Goal: Task Accomplishment & Management: Complete application form

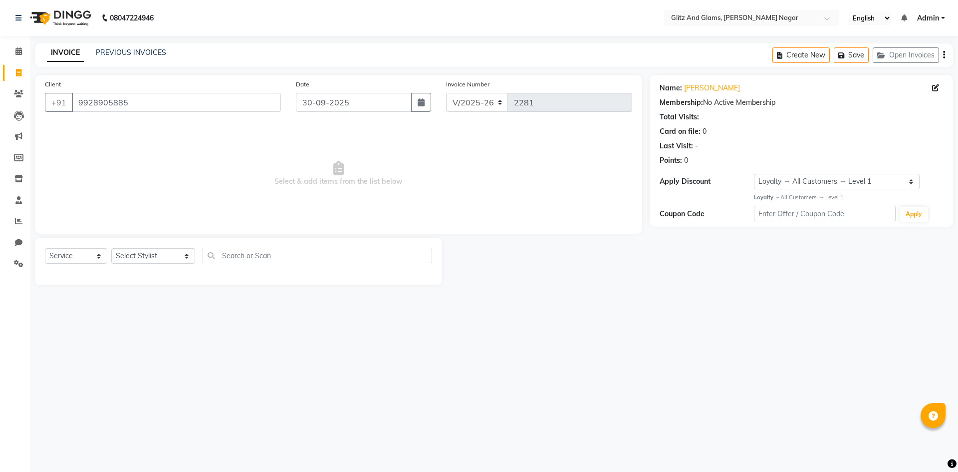
select select "service"
select select "1: Object"
click at [15, 55] on span at bounding box center [18, 51] width 17 height 11
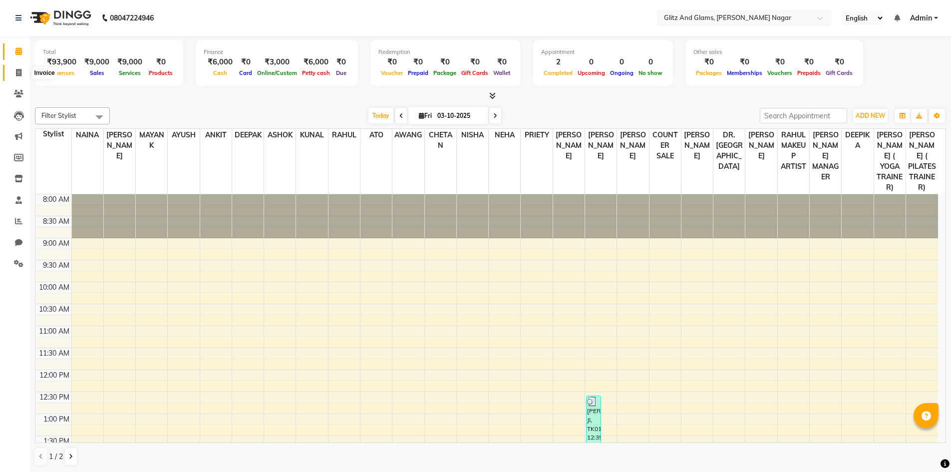
click at [23, 69] on span at bounding box center [18, 72] width 17 height 11
select select "service"
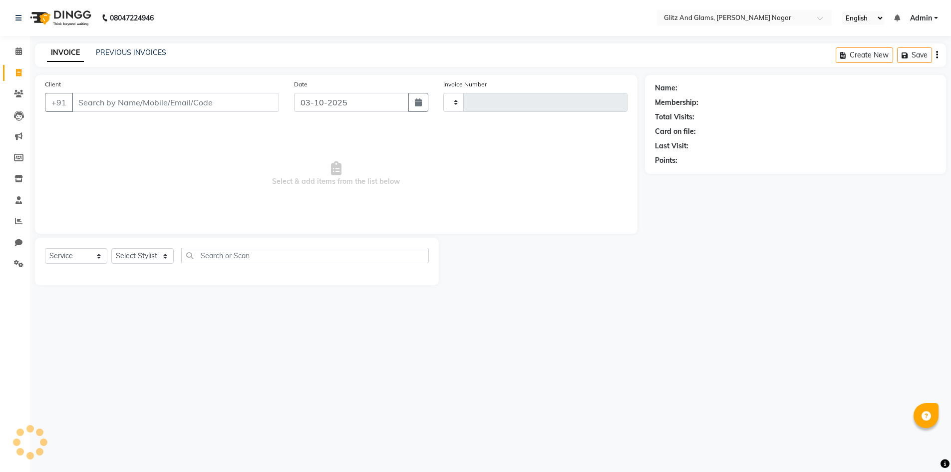
type input "2281"
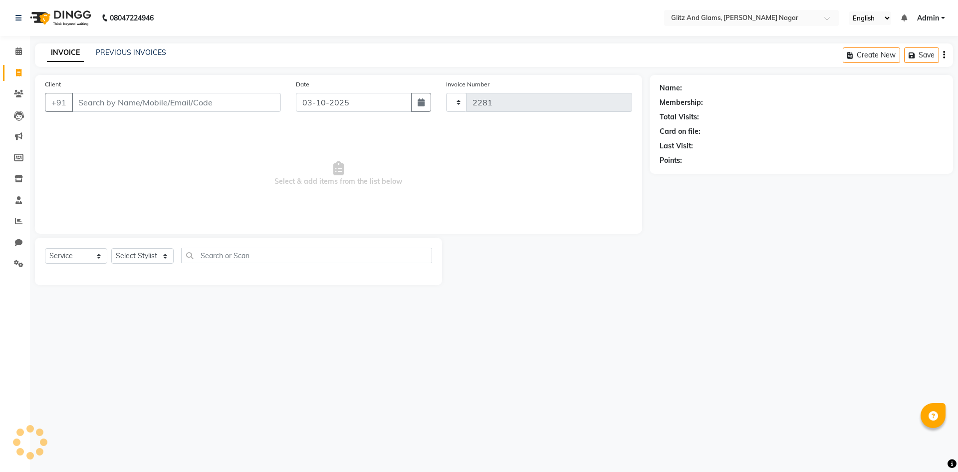
select select "8316"
click at [144, 107] on input "Client" at bounding box center [176, 102] width 209 height 19
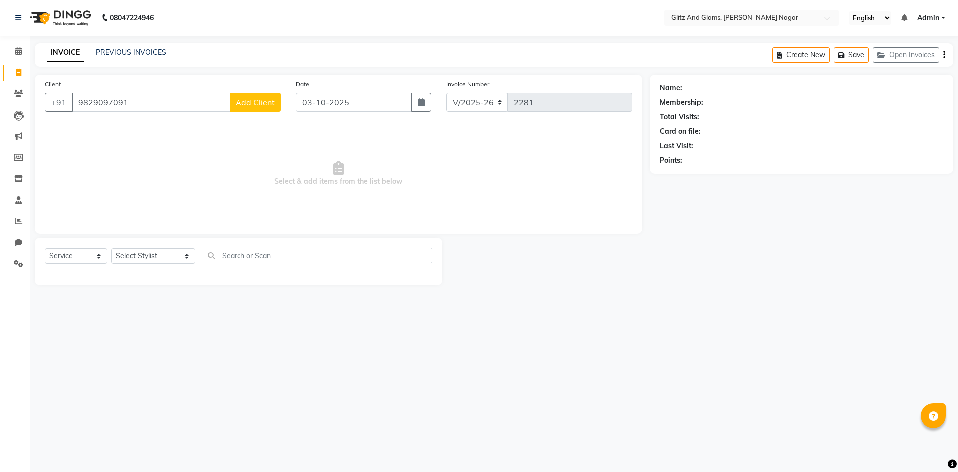
type input "9829097091"
click at [240, 106] on span "Add Client" at bounding box center [255, 102] width 39 height 10
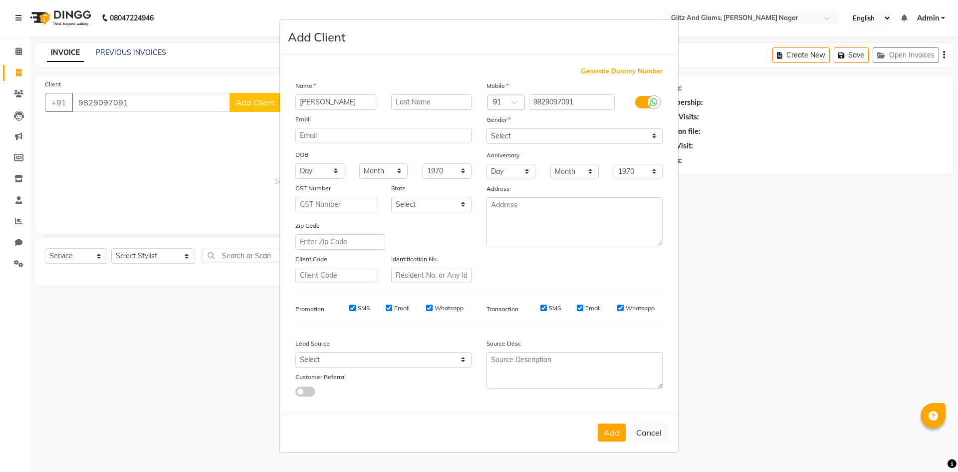
type input "[PERSON_NAME]"
click at [559, 130] on select "Select [DEMOGRAPHIC_DATA] [DEMOGRAPHIC_DATA] Other Prefer Not To Say" at bounding box center [575, 135] width 176 height 15
select select "[DEMOGRAPHIC_DATA]"
click at [487, 128] on select "Select [DEMOGRAPHIC_DATA] [DEMOGRAPHIC_DATA] Other Prefer Not To Say" at bounding box center [575, 135] width 176 height 15
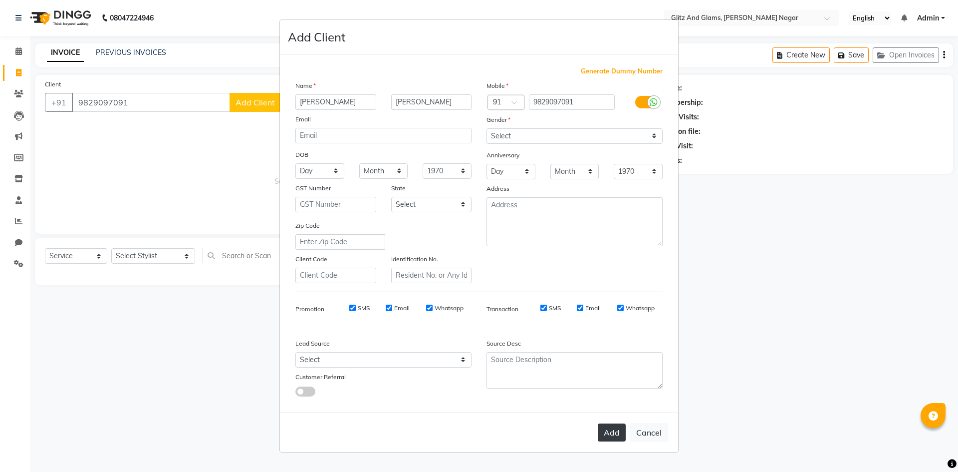
click at [615, 428] on button "Add" at bounding box center [612, 432] width 28 height 18
select select
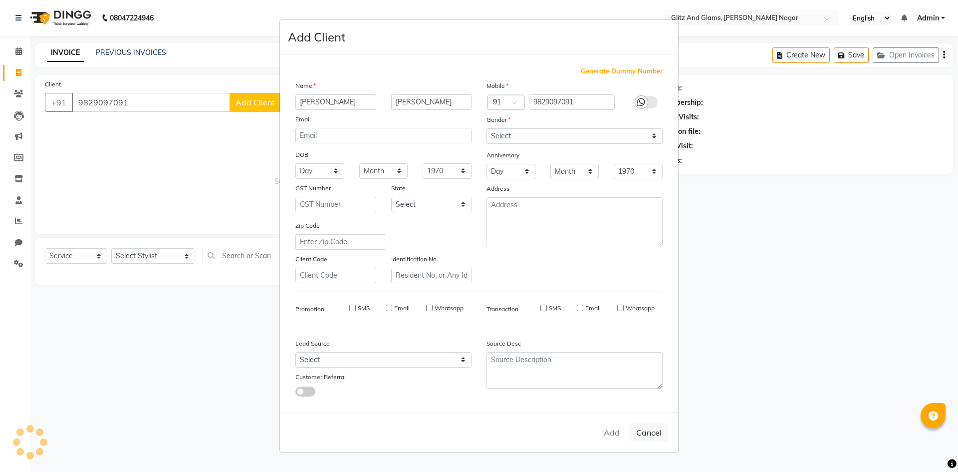
select select
checkbox input "false"
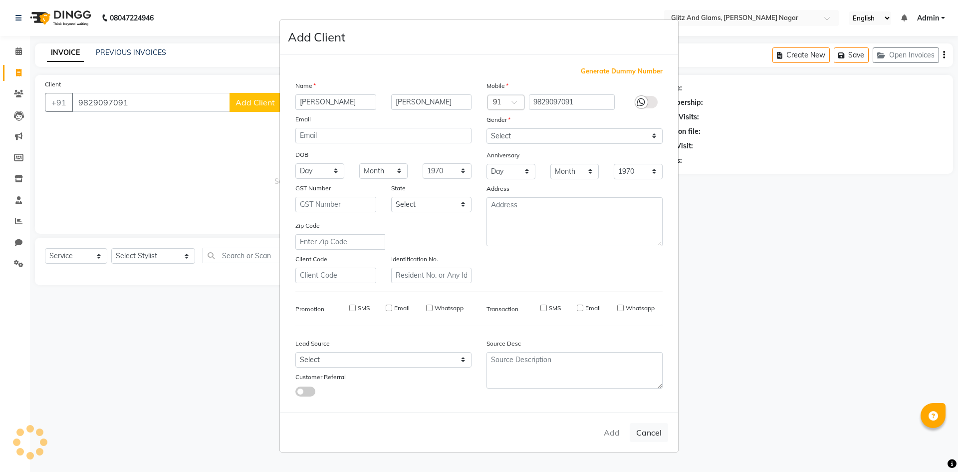
checkbox input "false"
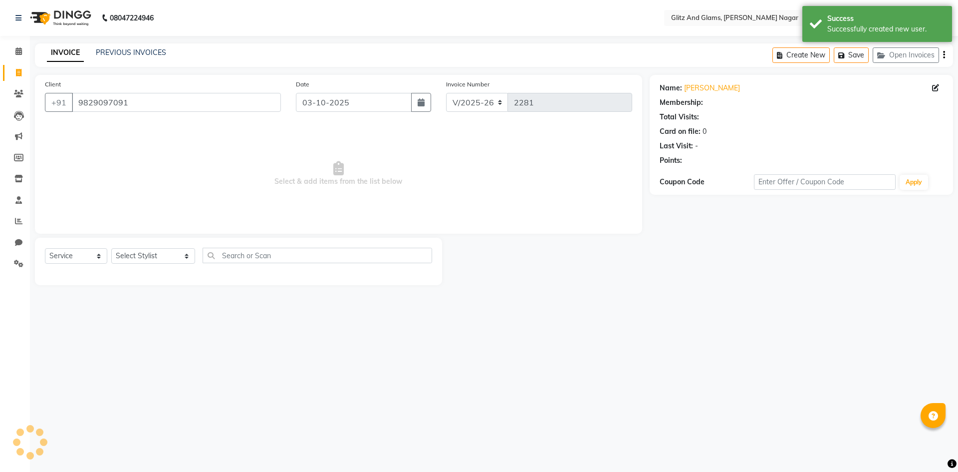
select select "1: Object"
click at [143, 259] on select "Select Stylist [PERSON_NAME] [PERSON_NAME] ANKIT ASHOK ATO [PERSON_NAME] CHETAN…" at bounding box center [153, 255] width 84 height 15
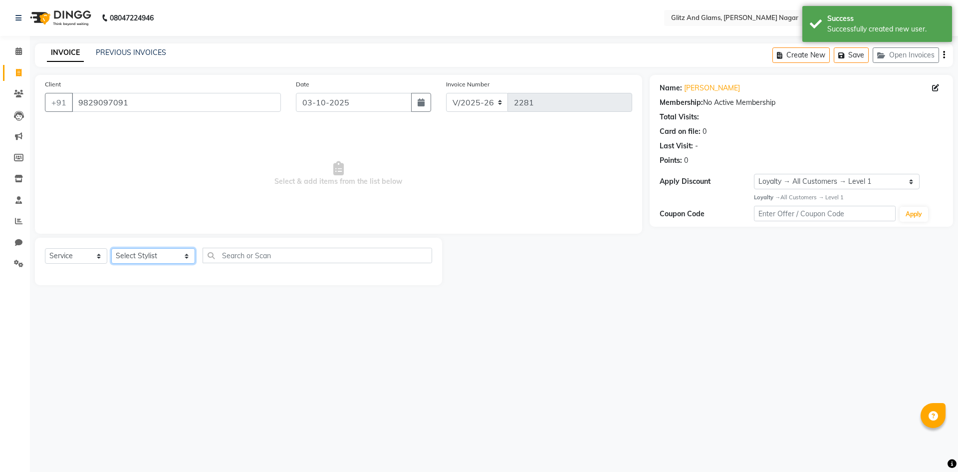
select select "82261"
click at [111, 248] on select "Select Stylist [PERSON_NAME] [PERSON_NAME] ANKIT ASHOK ATO [PERSON_NAME] CHETAN…" at bounding box center [153, 255] width 84 height 15
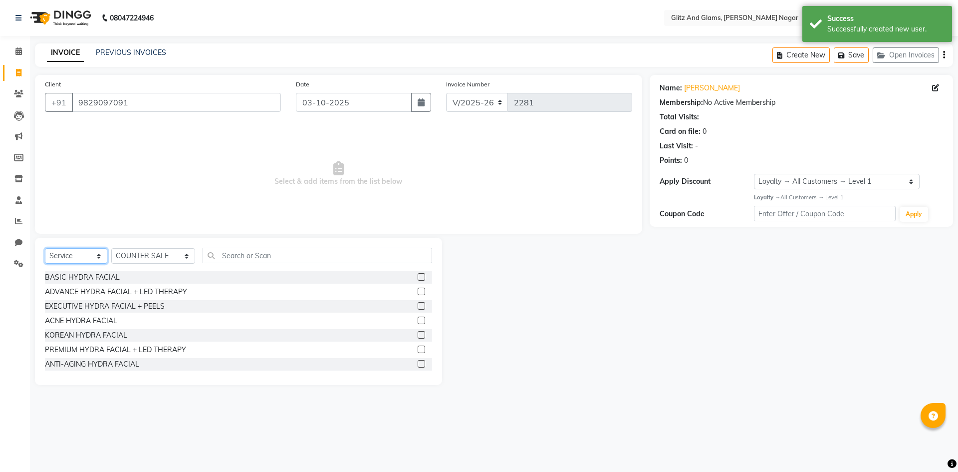
click at [79, 254] on select "Select Service Product Membership Package Voucher Prepaid Gift Card" at bounding box center [76, 255] width 62 height 15
select select "P"
click at [45, 248] on select "Select Service Product Membership Package Voucher Prepaid Gift Card" at bounding box center [76, 255] width 62 height 15
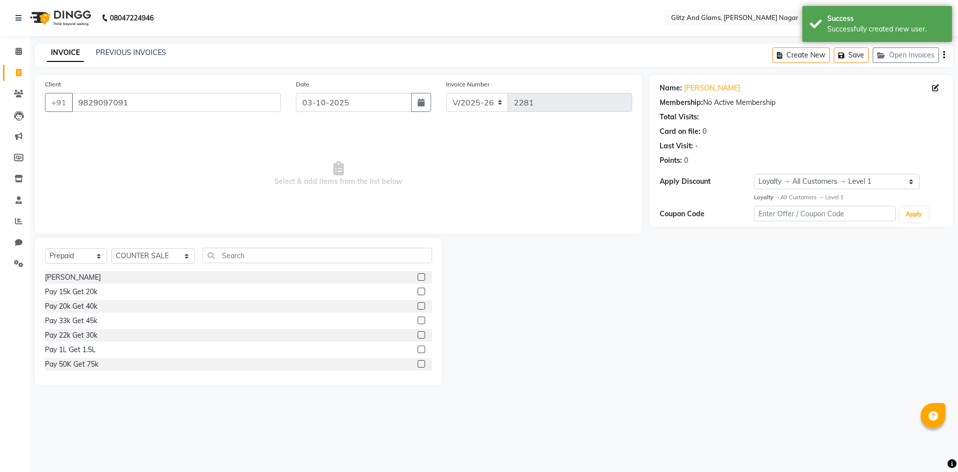
click at [418, 364] on label at bounding box center [421, 363] width 7 height 7
click at [418, 364] on input "checkbox" at bounding box center [421, 364] width 6 height 6
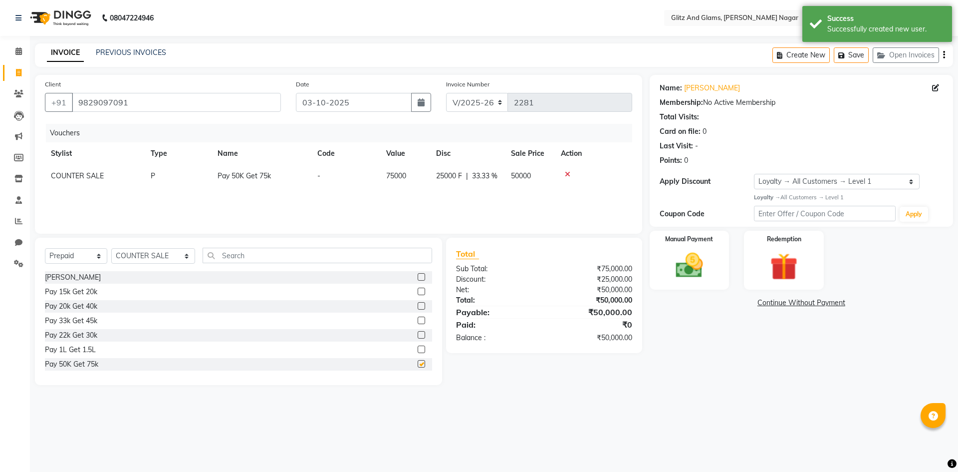
checkbox input "false"
click at [711, 253] on img at bounding box center [689, 265] width 46 height 33
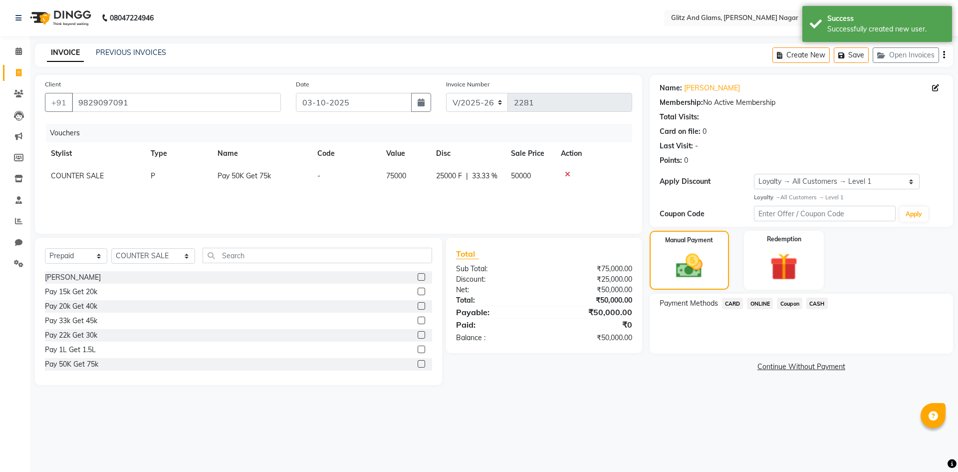
click at [811, 301] on span "CASH" at bounding box center [817, 302] width 21 height 11
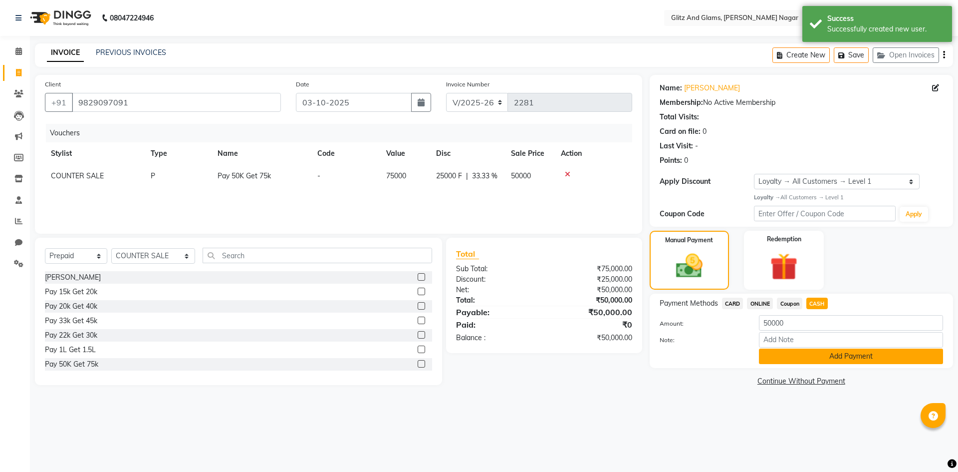
click at [799, 351] on button "Add Payment" at bounding box center [851, 355] width 184 height 15
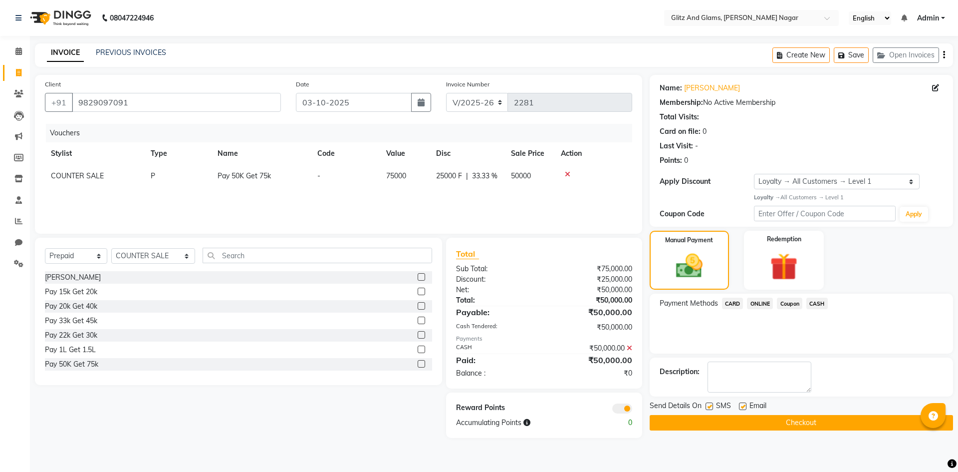
drag, startPoint x: 796, startPoint y: 426, endPoint x: 801, endPoint y: 416, distance: 11.6
click at [797, 423] on button "Checkout" at bounding box center [801, 422] width 303 height 15
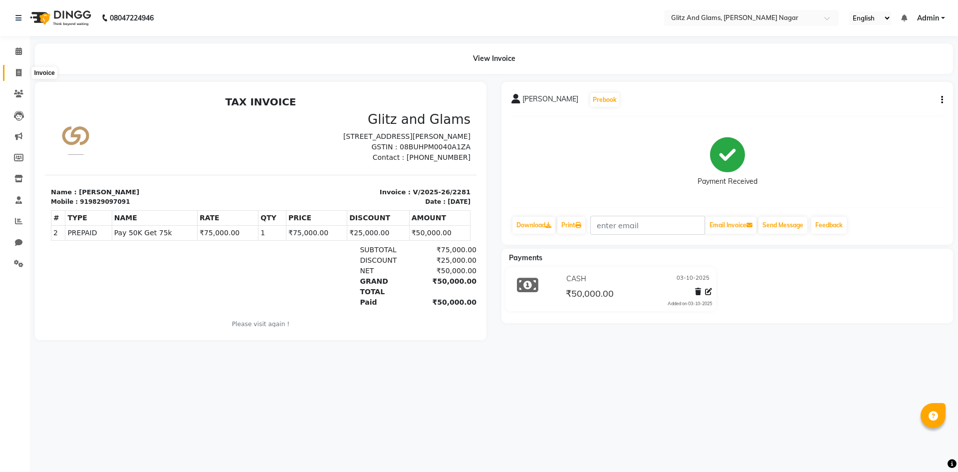
click at [21, 70] on icon at bounding box center [18, 72] width 5 height 7
select select "service"
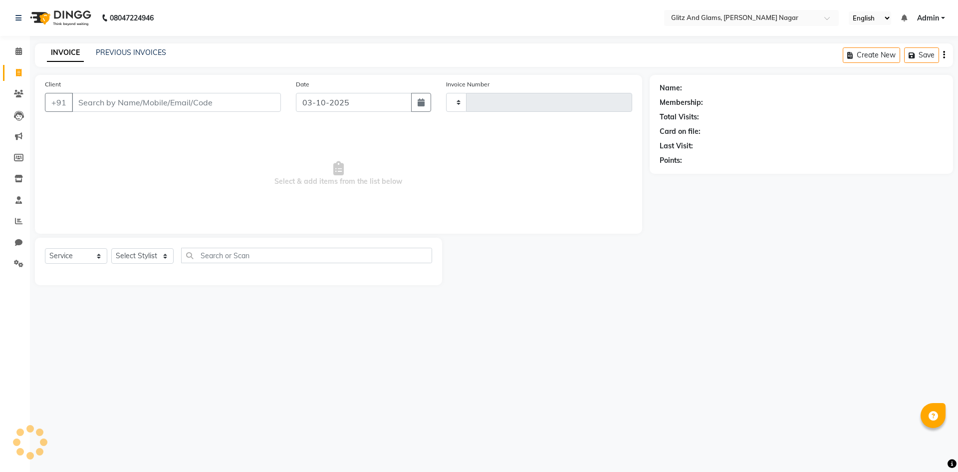
type input "2282"
select select "8316"
click at [121, 101] on input "Client" at bounding box center [176, 102] width 209 height 19
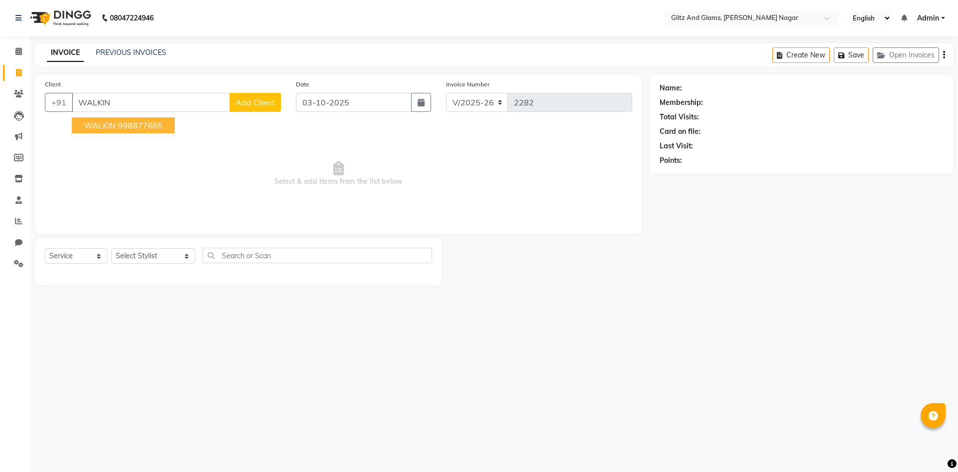
click at [143, 127] on ngb-highlight "998877665" at bounding box center [140, 125] width 45 height 10
type input "998877665"
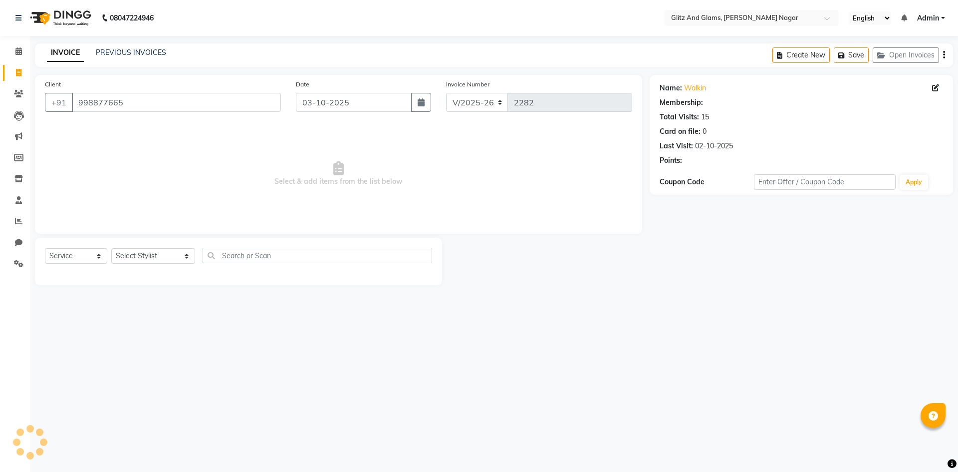
select select "1: Object"
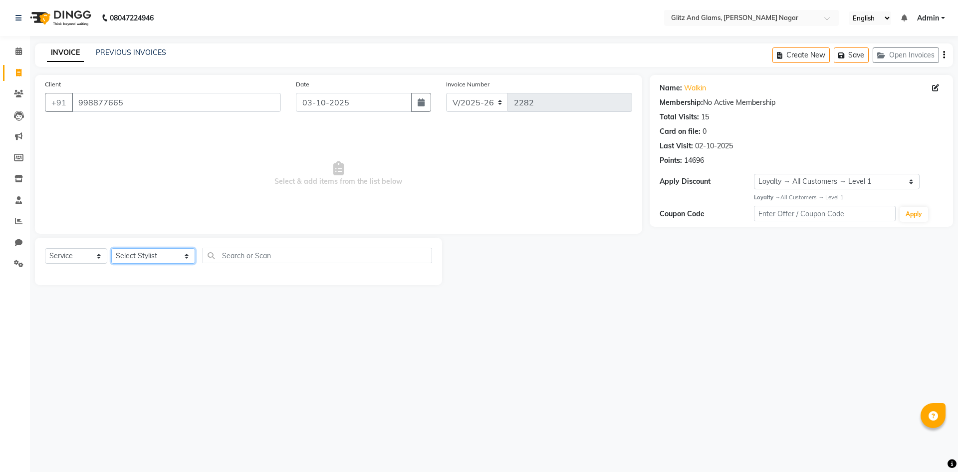
drag, startPoint x: 159, startPoint y: 257, endPoint x: 167, endPoint y: 255, distance: 7.7
click at [159, 257] on select "Select Stylist [PERSON_NAME] [PERSON_NAME] ANKIT ASHOK ATO [PERSON_NAME] CHETAN…" at bounding box center [153, 255] width 84 height 15
select select "80523"
click at [111, 248] on select "Select Stylist [PERSON_NAME] [PERSON_NAME] ANKIT ASHOK ATO [PERSON_NAME] CHETAN…" at bounding box center [153, 255] width 84 height 15
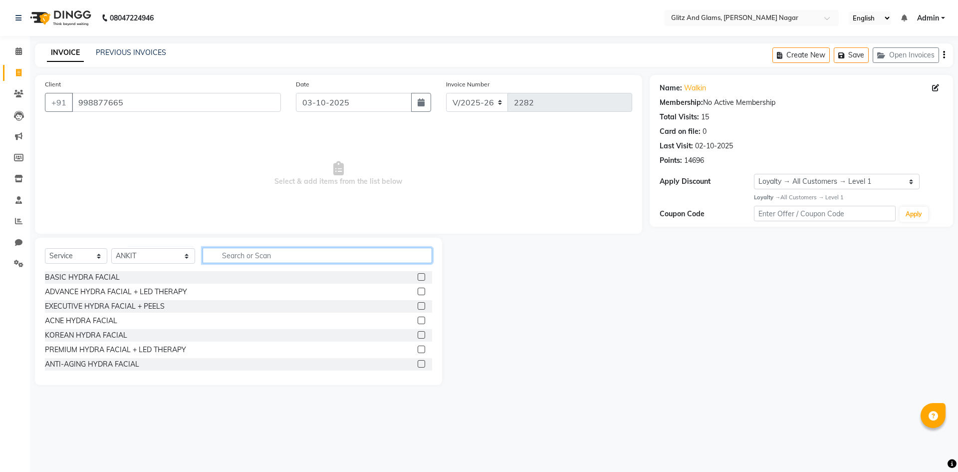
click at [261, 249] on input "text" at bounding box center [318, 255] width 230 height 15
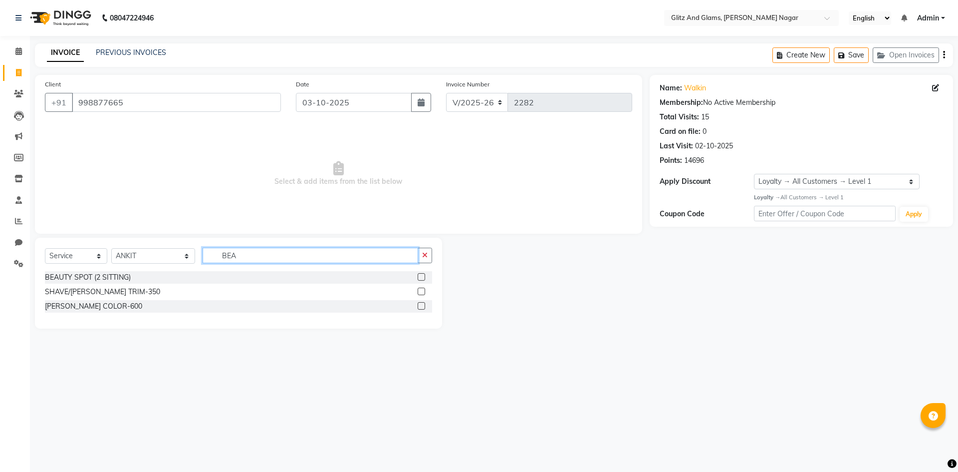
type input "BEA"
click at [420, 291] on label at bounding box center [421, 290] width 7 height 7
click at [420, 291] on input "checkbox" at bounding box center [421, 291] width 6 height 6
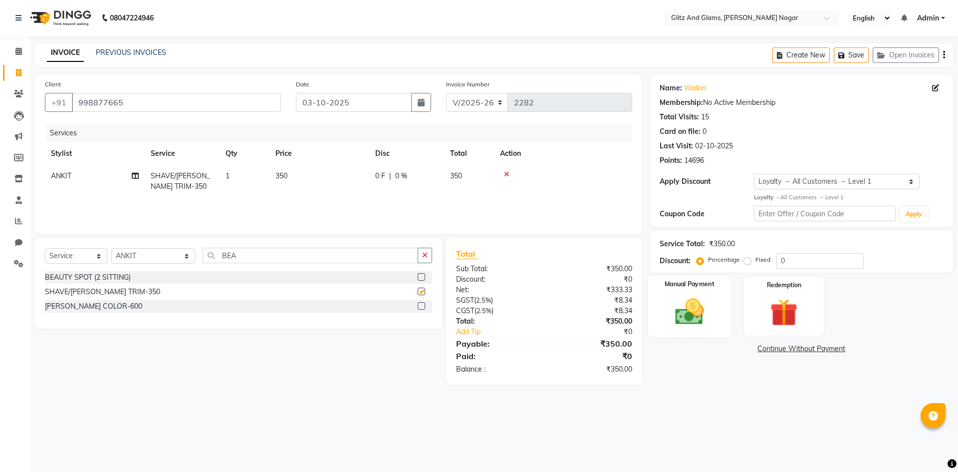
checkbox input "false"
click at [709, 316] on img at bounding box center [689, 311] width 46 height 33
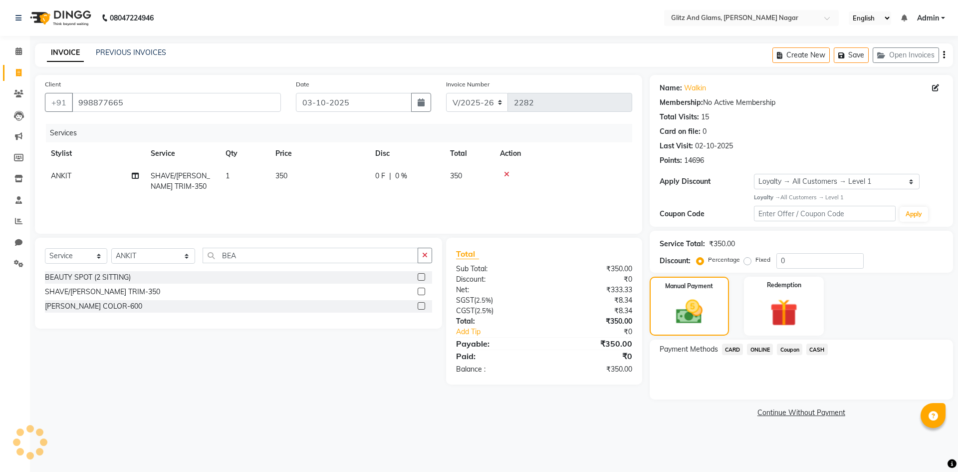
click at [754, 350] on span "ONLINE" at bounding box center [760, 348] width 26 height 11
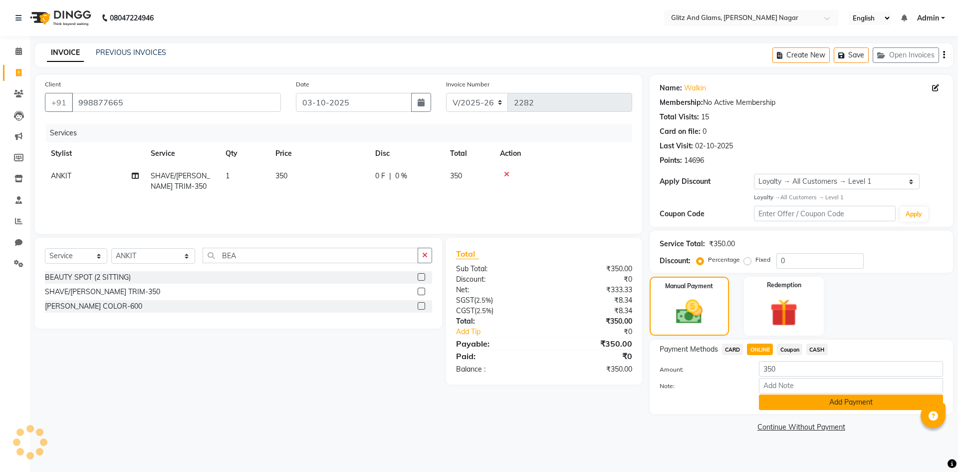
click at [778, 398] on button "Add Payment" at bounding box center [851, 401] width 184 height 15
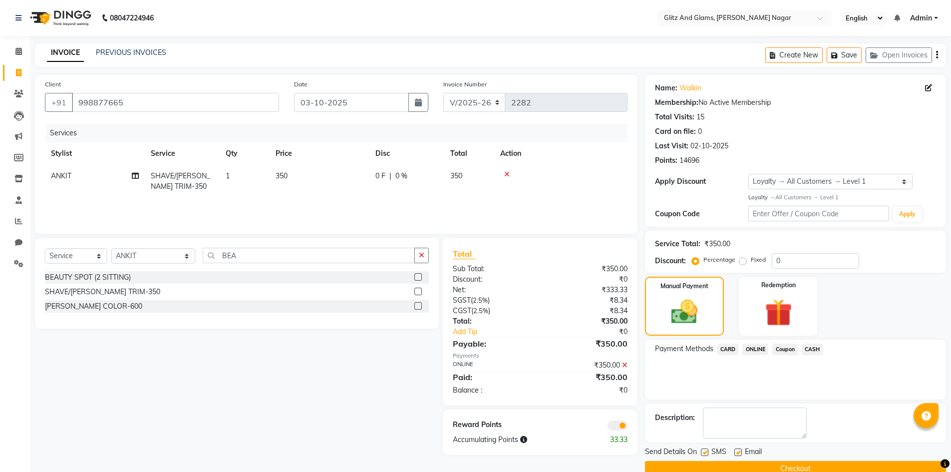
scroll to position [19, 0]
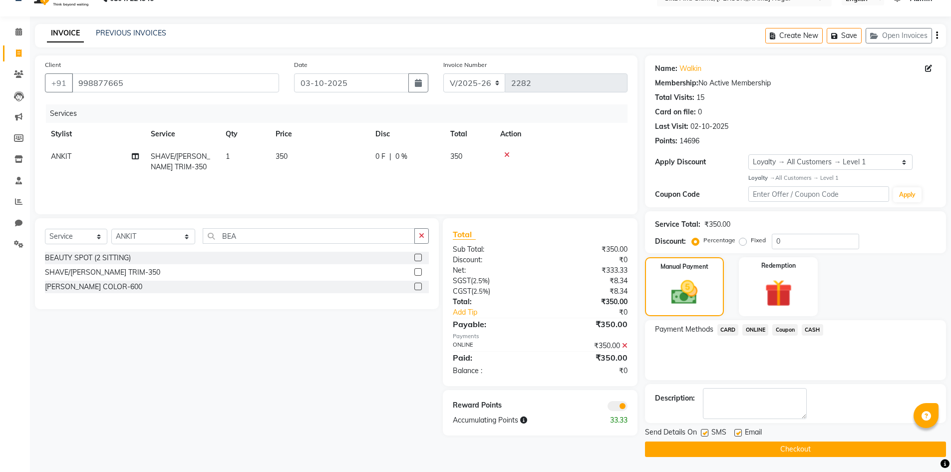
click at [777, 448] on button "Checkout" at bounding box center [795, 448] width 301 height 15
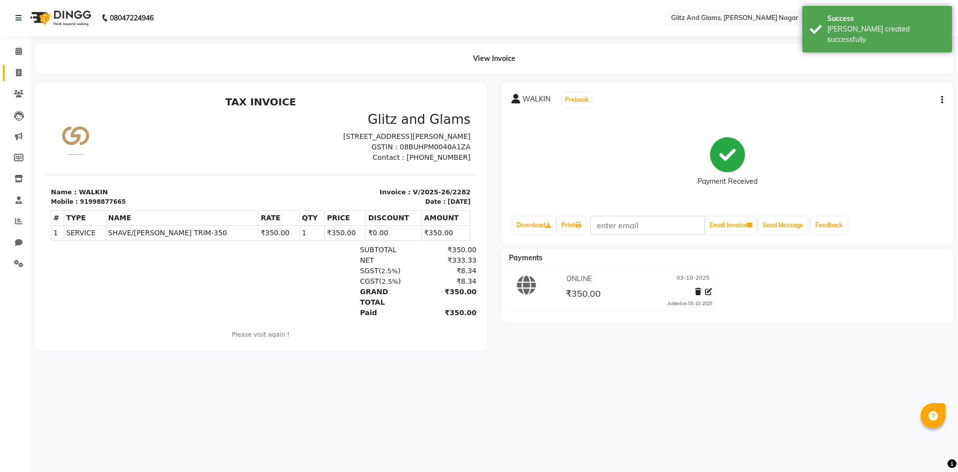
click at [16, 76] on icon at bounding box center [18, 72] width 5 height 7
select select "service"
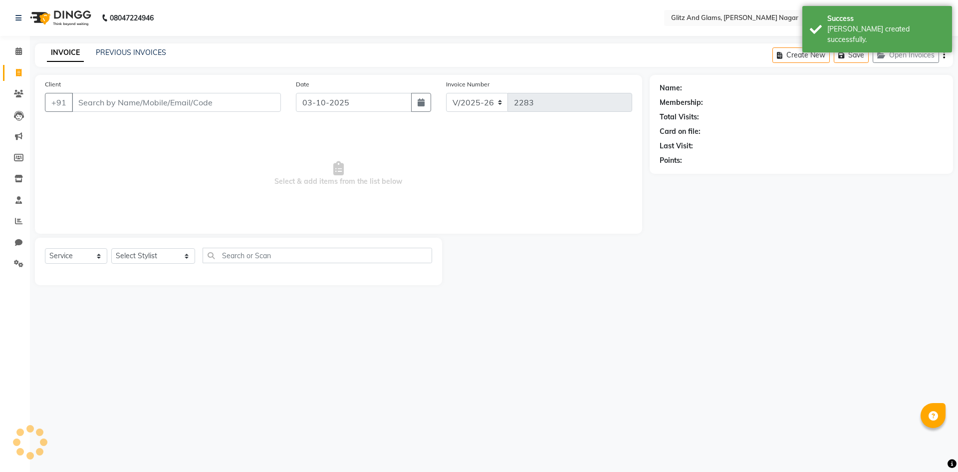
click at [104, 99] on input "Client" at bounding box center [176, 102] width 209 height 19
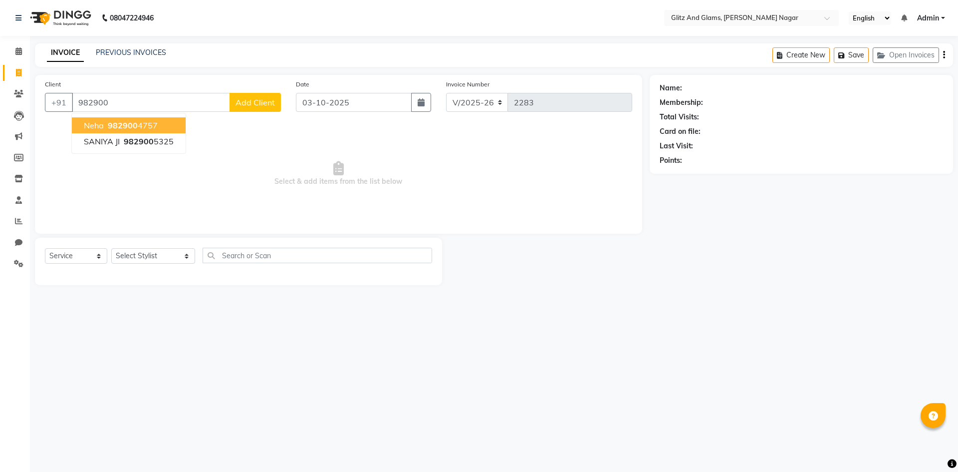
click at [117, 120] on button "Neha 982900 4757" at bounding box center [129, 125] width 114 height 16
type input "9829004757"
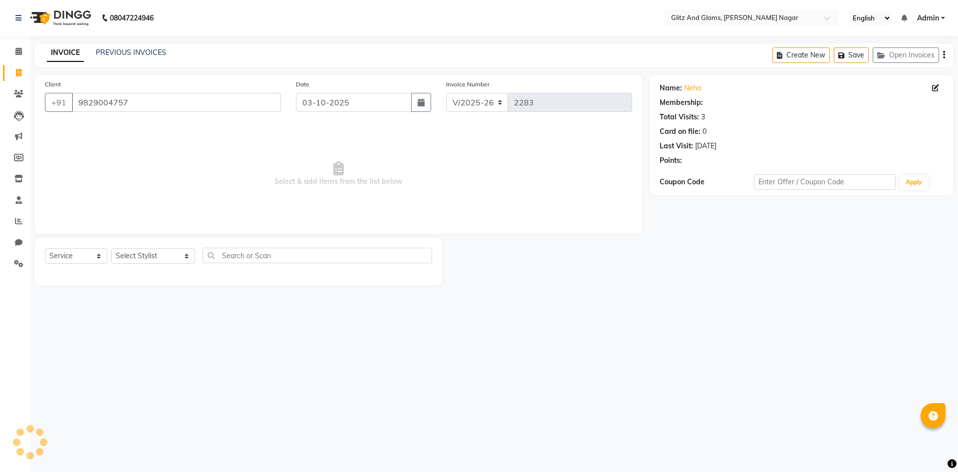
select select "1: Object"
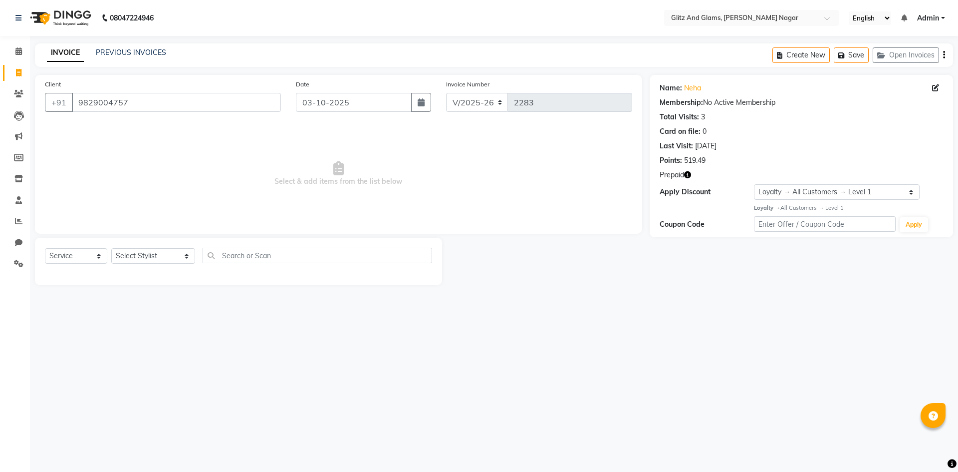
click at [148, 252] on div "Select Service Product Membership Package Voucher Prepaid Gift Card Select Styl…" at bounding box center [238, 259] width 387 height 23
click at [148, 251] on select "Select Stylist [PERSON_NAME] [PERSON_NAME] ANKIT ASHOK ATO [PERSON_NAME] CHETAN…" at bounding box center [153, 255] width 84 height 15
select select "80532"
click at [111, 248] on select "Select Stylist [PERSON_NAME] [PERSON_NAME] ANKIT ASHOK ATO [PERSON_NAME] CHETAN…" at bounding box center [153, 255] width 84 height 15
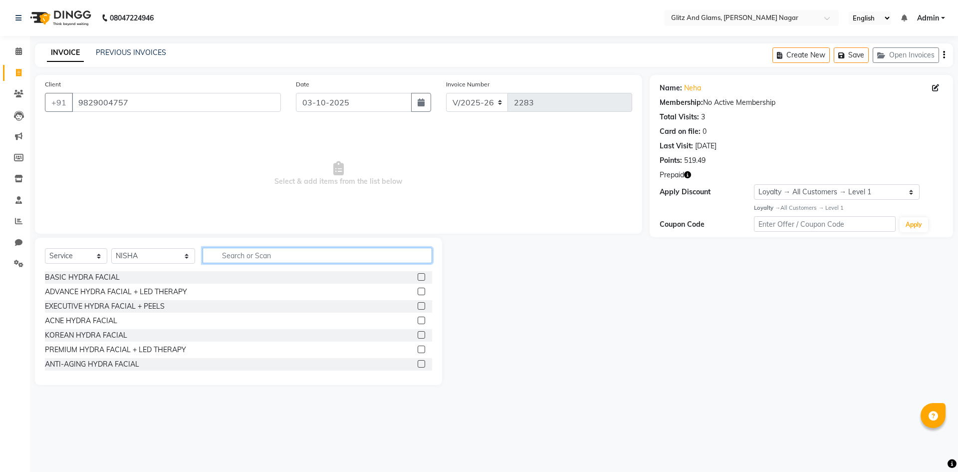
click at [261, 255] on input "text" at bounding box center [318, 255] width 230 height 15
type input "THR"
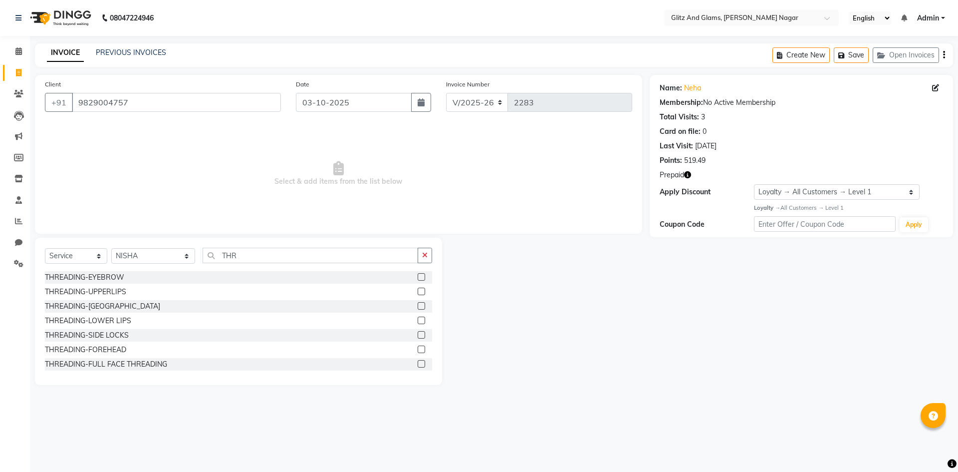
click at [418, 290] on label at bounding box center [421, 290] width 7 height 7
click at [418, 290] on input "checkbox" at bounding box center [421, 291] width 6 height 6
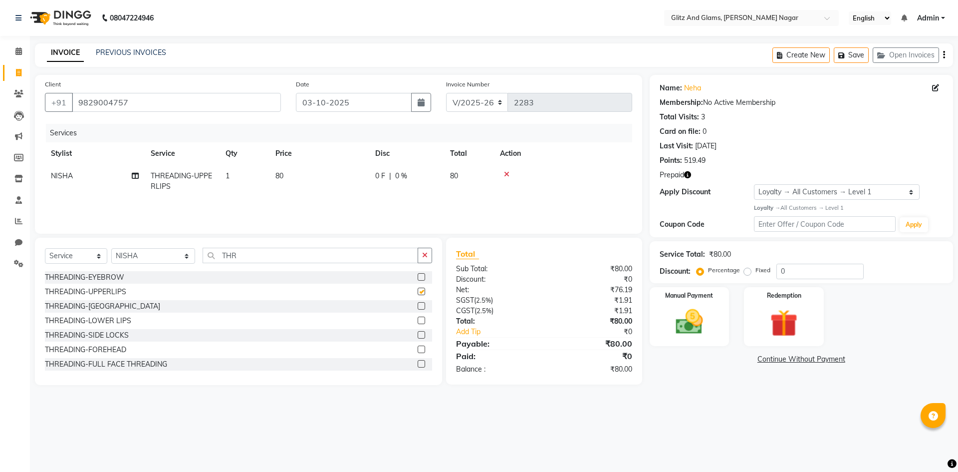
checkbox input "false"
click at [418, 280] on label at bounding box center [421, 276] width 7 height 7
click at [418, 280] on input "checkbox" at bounding box center [421, 277] width 6 height 6
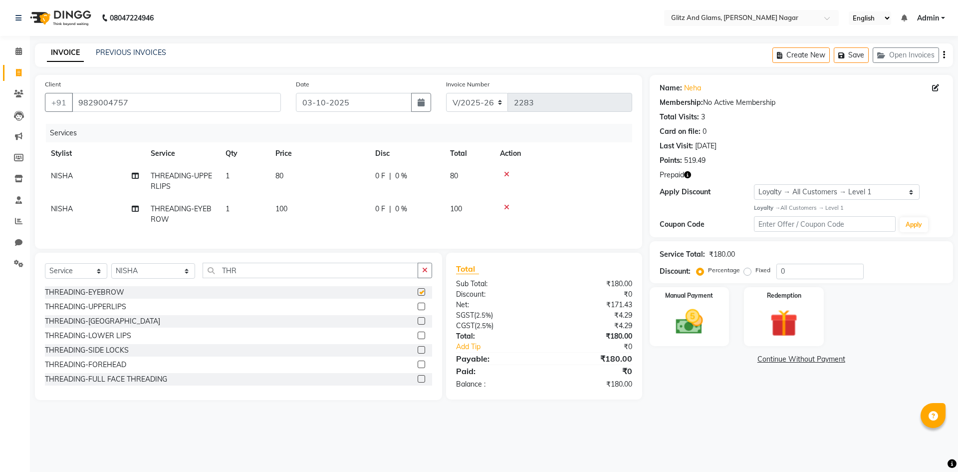
checkbox input "false"
click at [319, 216] on td "100" at bounding box center [320, 214] width 100 height 33
select select "80532"
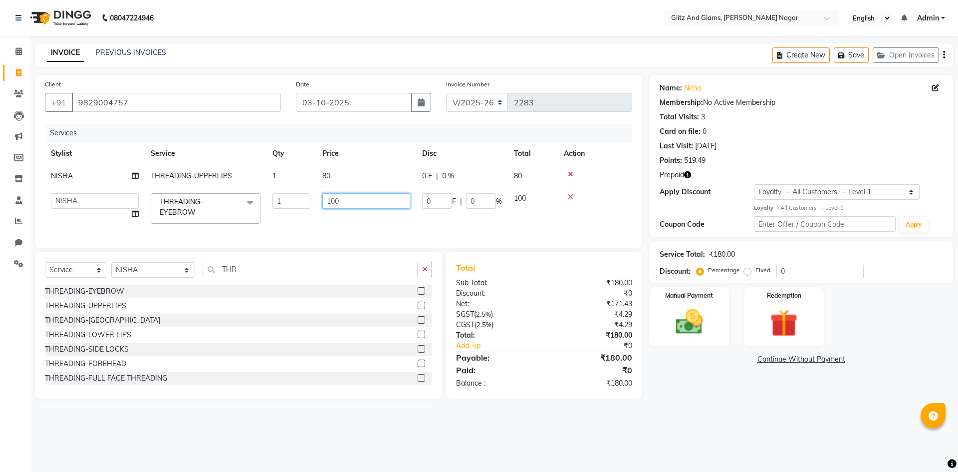
click at [332, 200] on input "100" at bounding box center [366, 200] width 88 height 15
type input "80"
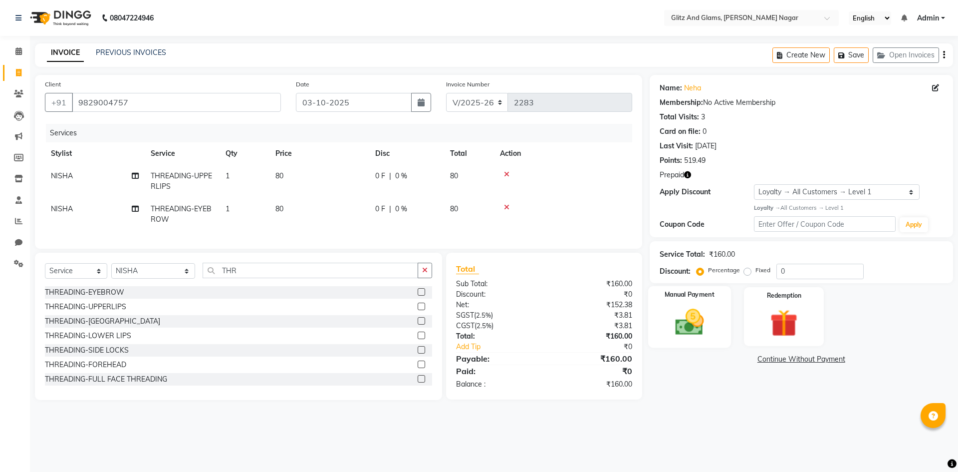
click at [683, 329] on img at bounding box center [689, 321] width 46 height 33
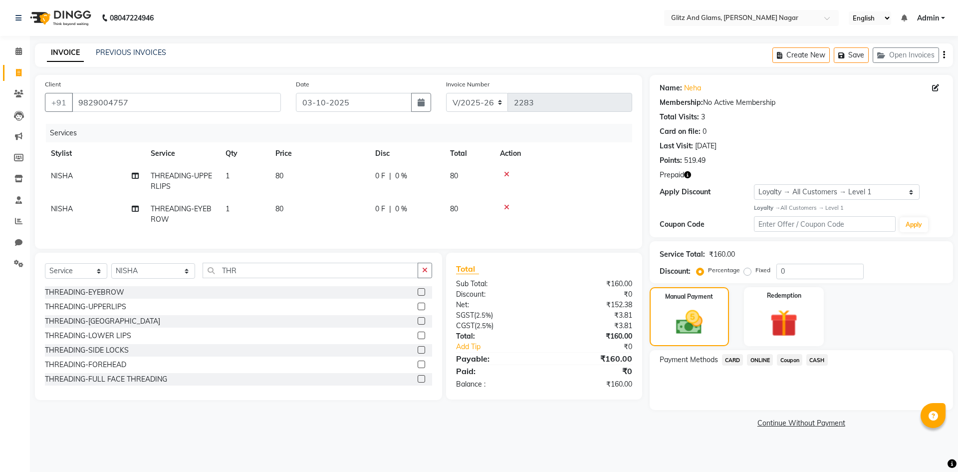
click at [764, 362] on span "ONLINE" at bounding box center [760, 359] width 26 height 11
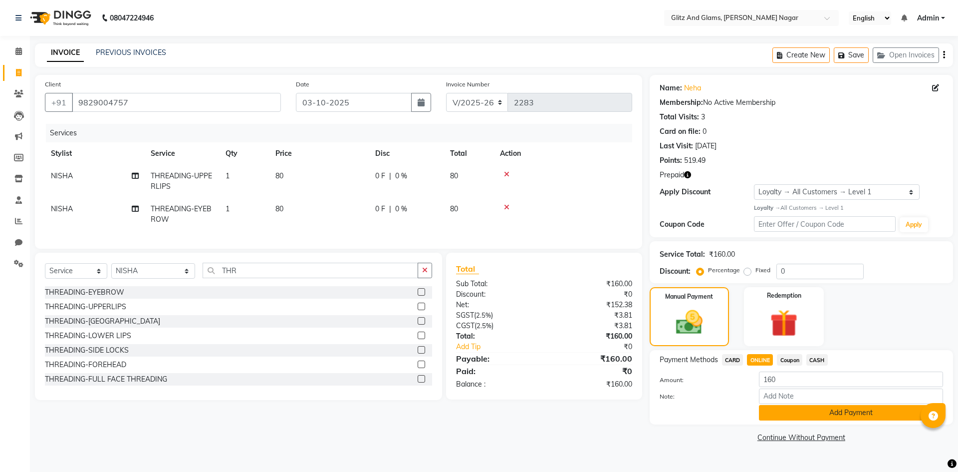
click at [782, 414] on button "Add Payment" at bounding box center [851, 412] width 184 height 15
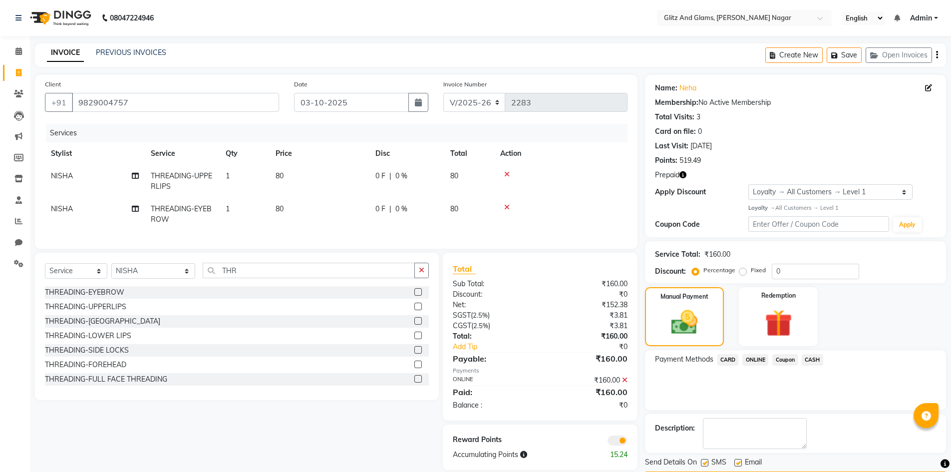
scroll to position [30, 0]
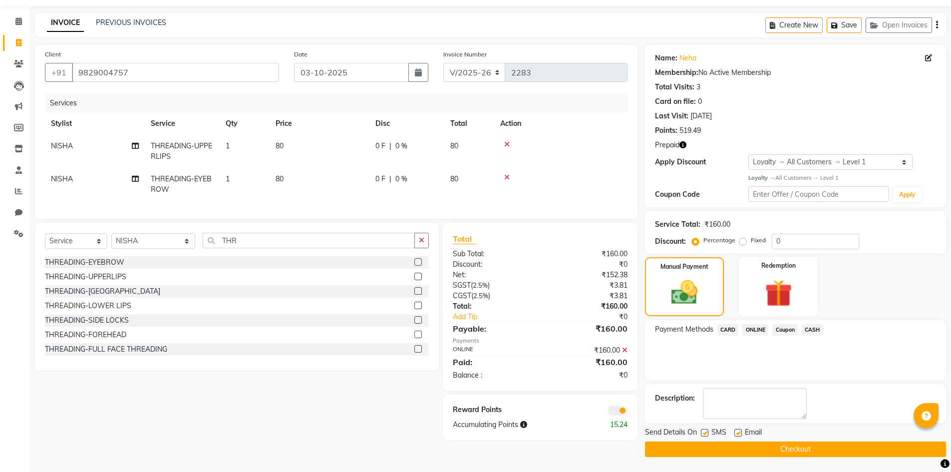
click at [789, 446] on button "Checkout" at bounding box center [795, 448] width 301 height 15
